Goal: Task Accomplishment & Management: Use online tool/utility

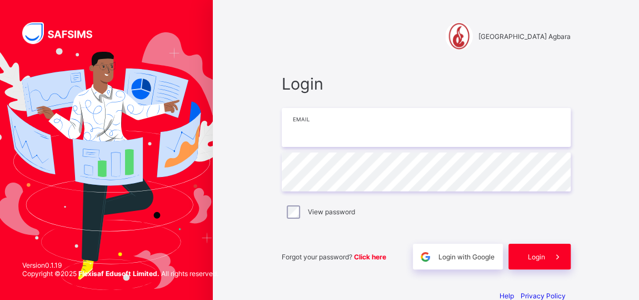
drag, startPoint x: 0, startPoint y: 0, endPoint x: 305, endPoint y: 130, distance: 331.3
click at [305, 130] on input "email" at bounding box center [426, 127] width 289 height 39
type input "**********"
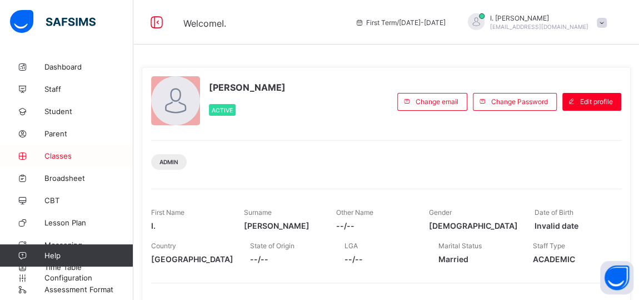
click at [57, 157] on span "Classes" at bounding box center [88, 155] width 89 height 9
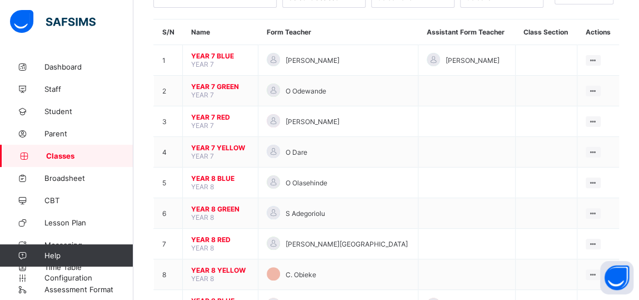
scroll to position [98, 0]
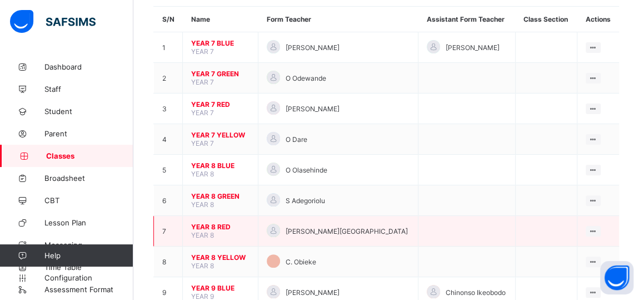
click at [214, 222] on span "YEAR 8 RED" at bounding box center [220, 226] width 58 height 8
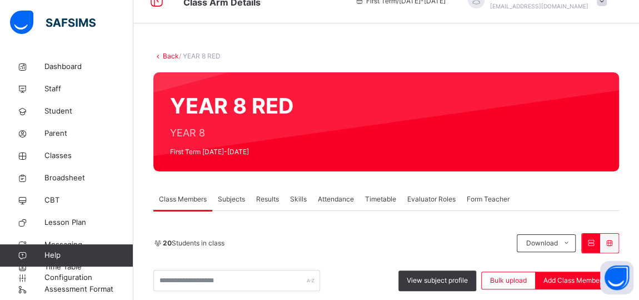
scroll to position [98, 0]
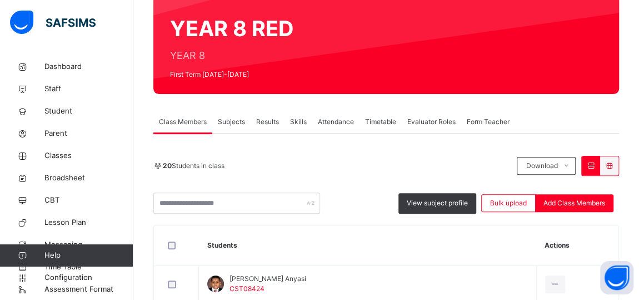
click at [226, 121] on span "Subjects" at bounding box center [231, 122] width 27 height 10
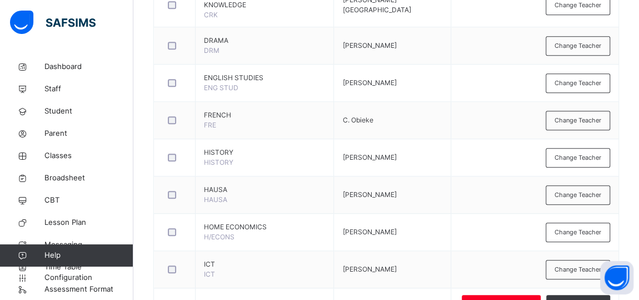
scroll to position [588, 0]
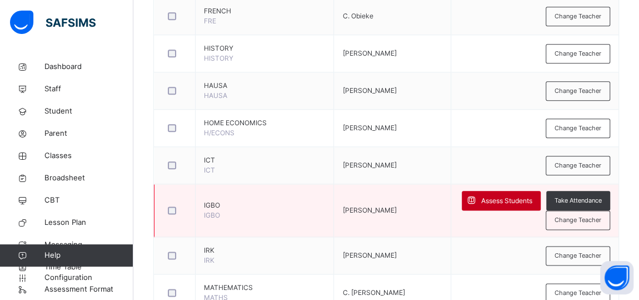
click at [522, 196] on span "Assess Students" at bounding box center [507, 201] width 51 height 10
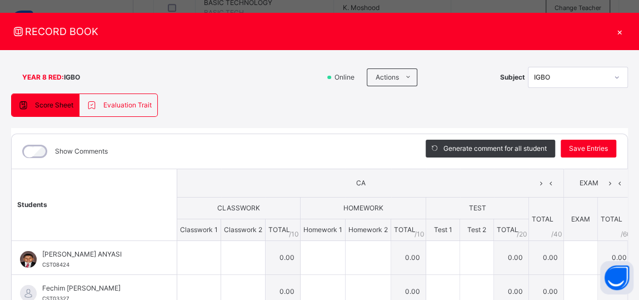
scroll to position [13, 0]
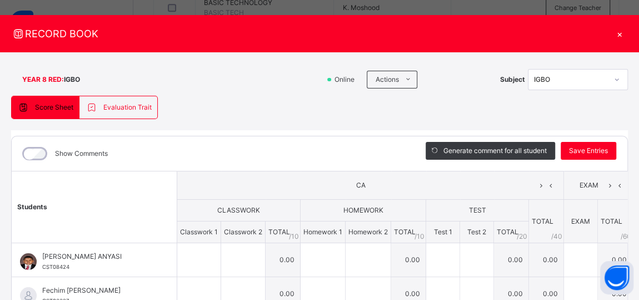
click at [628, 34] on div "×" at bounding box center [620, 33] width 17 height 15
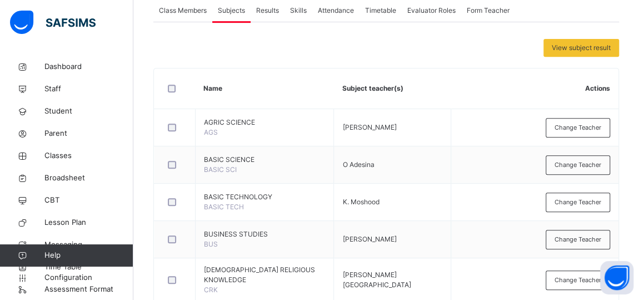
scroll to position [161, 0]
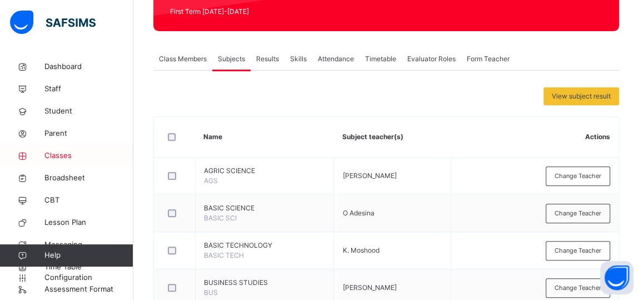
click at [51, 155] on span "Classes" at bounding box center [88, 155] width 89 height 11
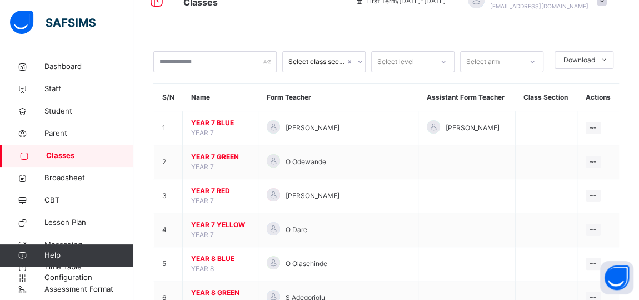
scroll to position [161, 0]
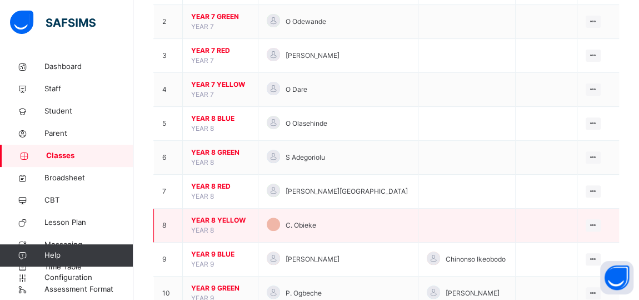
click at [224, 217] on span "YEAR 8 YELLOW" at bounding box center [220, 220] width 58 height 10
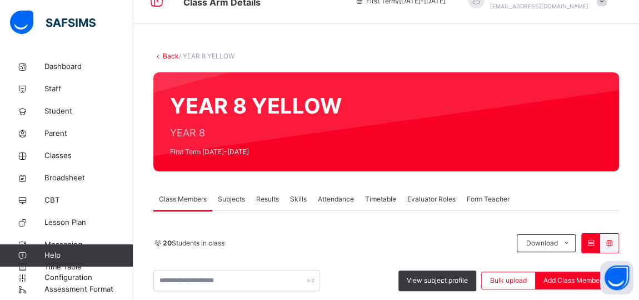
scroll to position [161, 0]
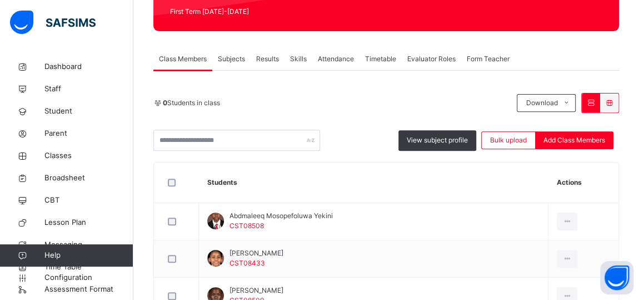
click at [226, 56] on span "Subjects" at bounding box center [231, 59] width 27 height 10
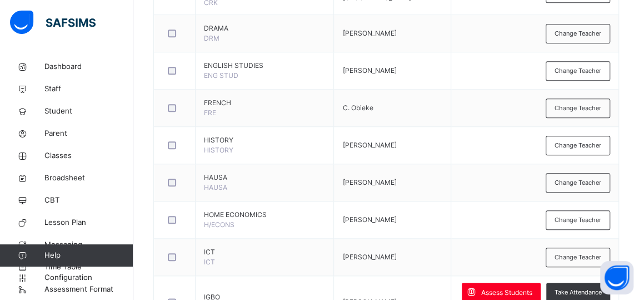
scroll to position [543, 0]
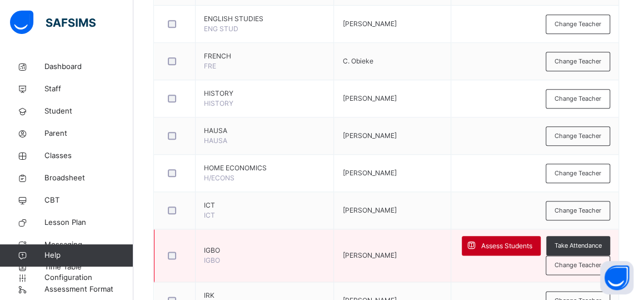
click at [499, 244] on span "Assess Students" at bounding box center [507, 246] width 51 height 10
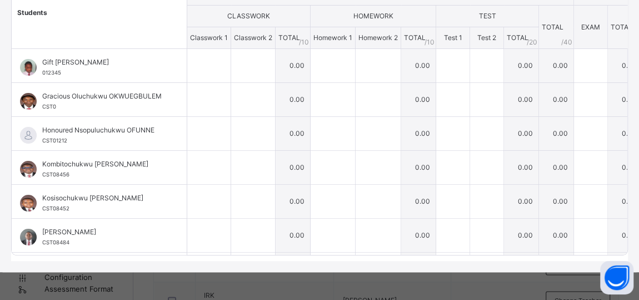
scroll to position [37, 0]
